Goal: Task Accomplishment & Management: Manage account settings

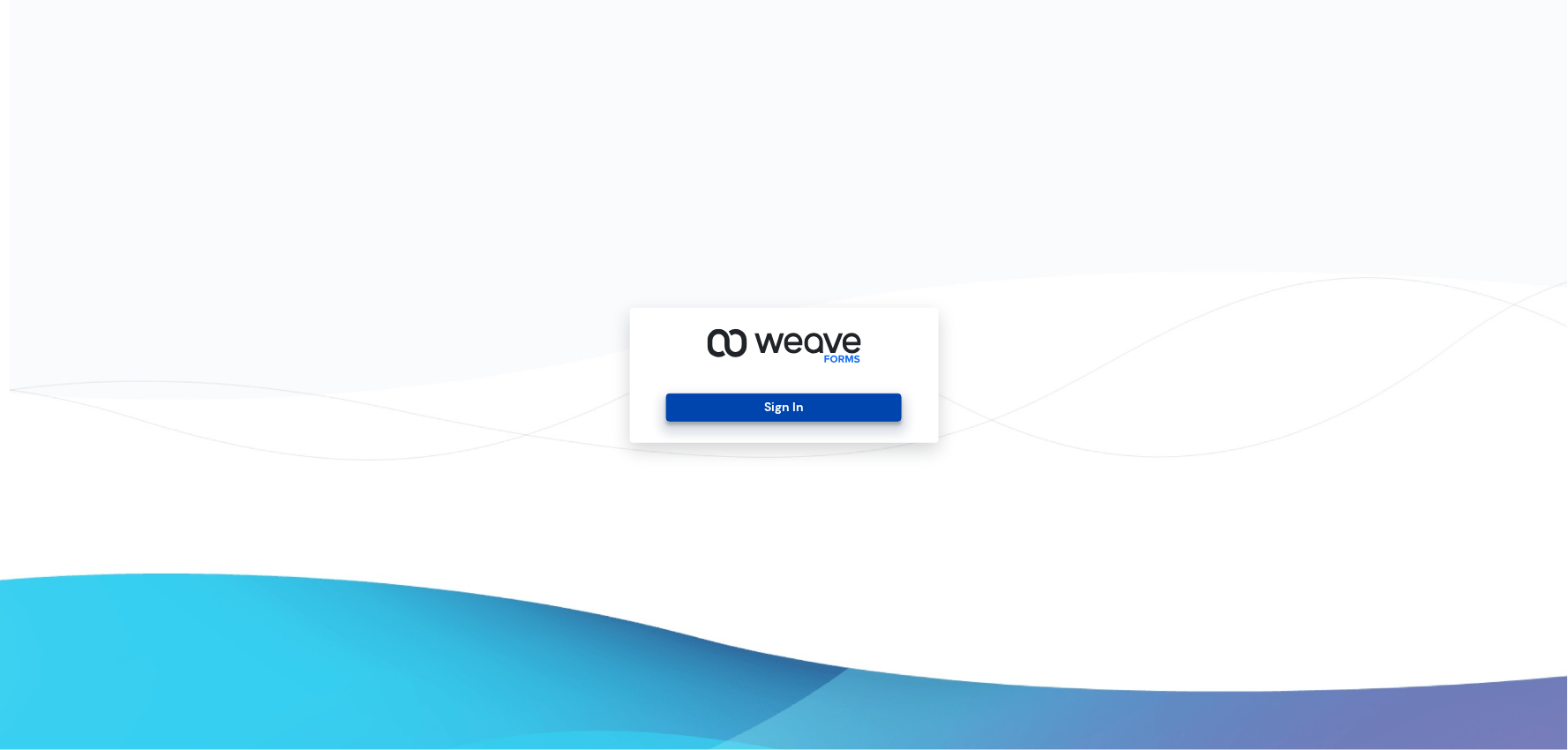
click at [720, 410] on button "Sign In" at bounding box center [783, 408] width 235 height 29
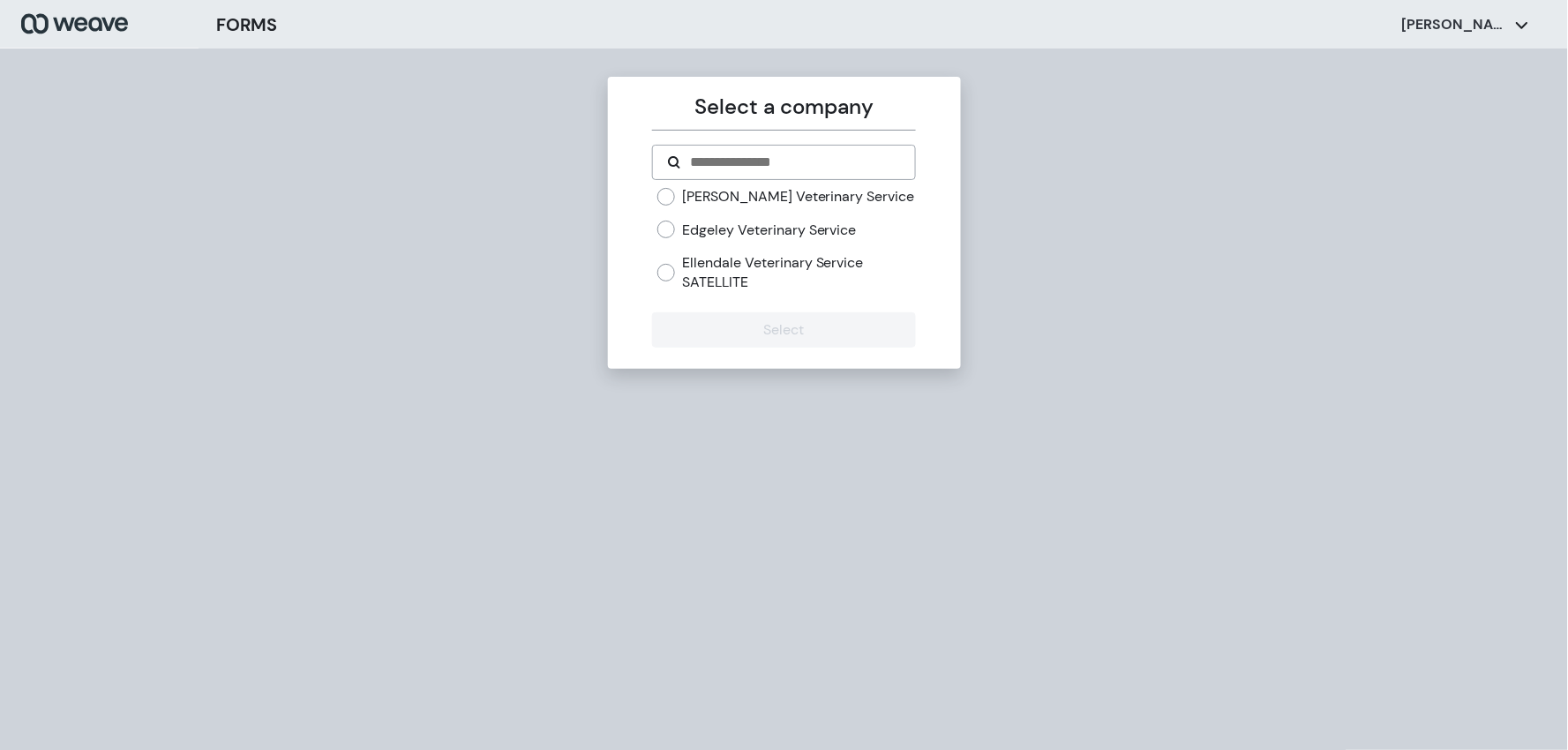
click at [666, 240] on div "Oakes Veterinary Service Edgeley Veterinary Service Ellendale Veterinary Servic…" at bounding box center [786, 239] width 258 height 104
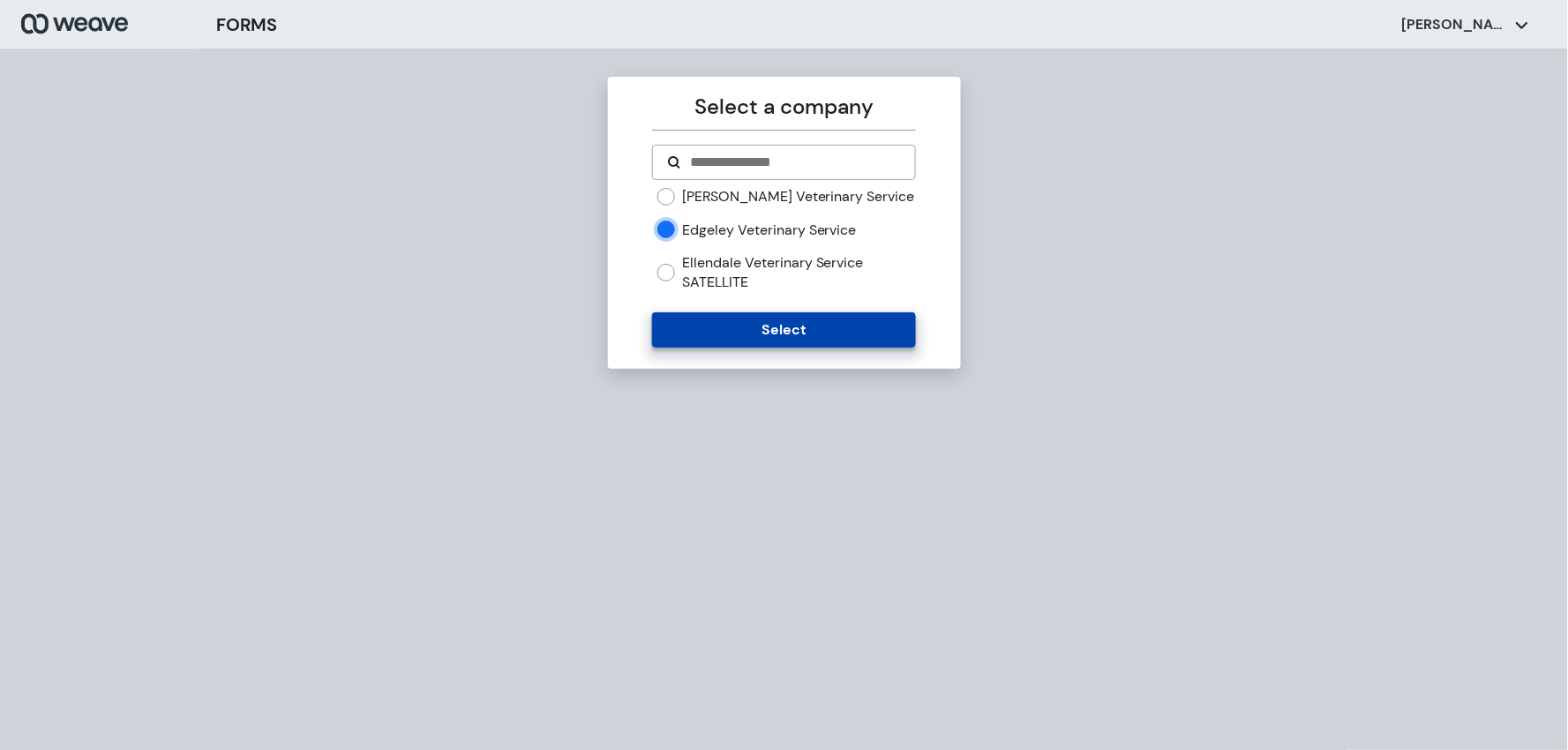
click at [712, 324] on button "Select" at bounding box center [783, 329] width 264 height 35
